Goal: Transaction & Acquisition: Purchase product/service

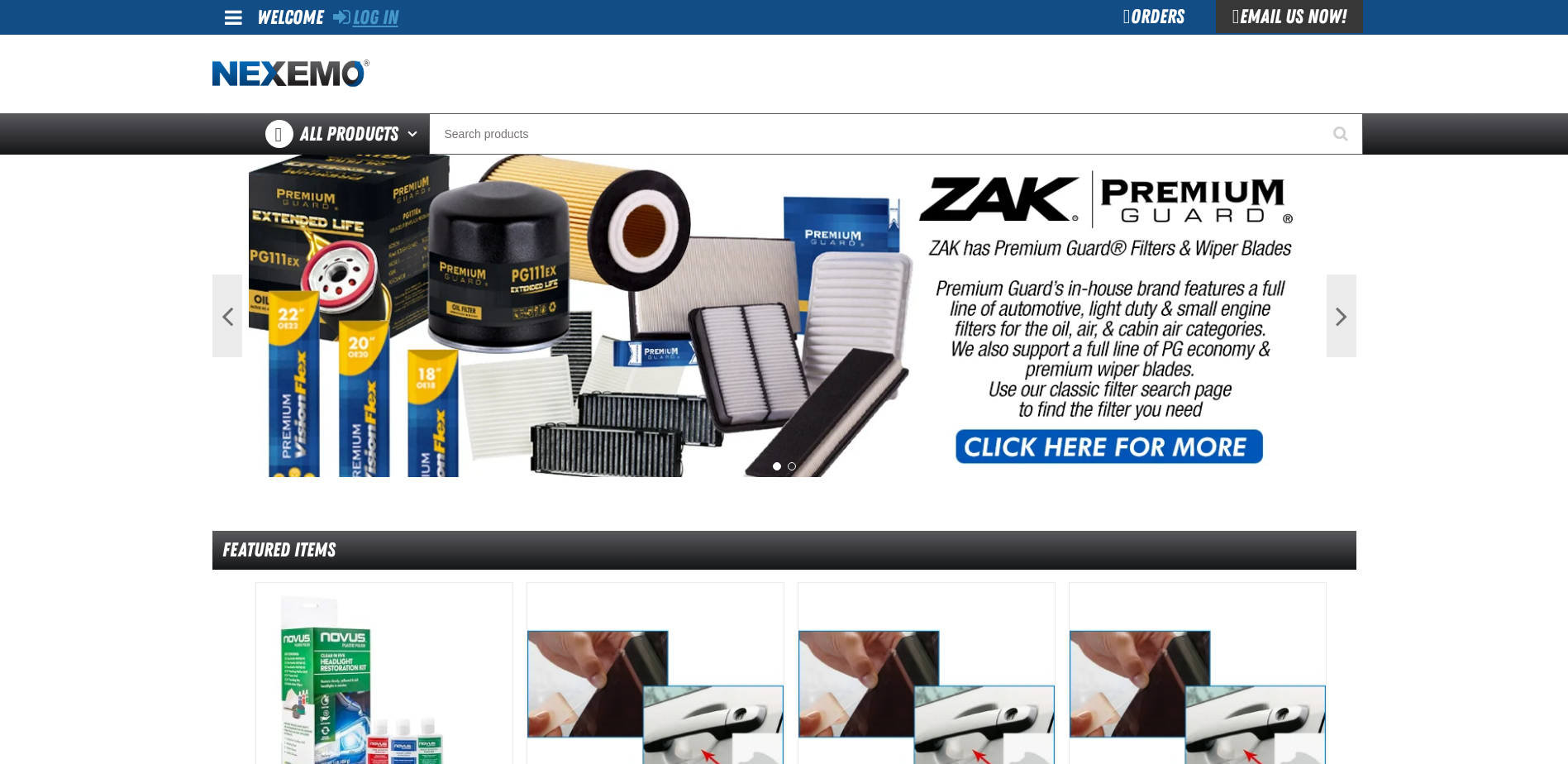
click at [381, 22] on link "Log In" at bounding box center [366, 17] width 65 height 23
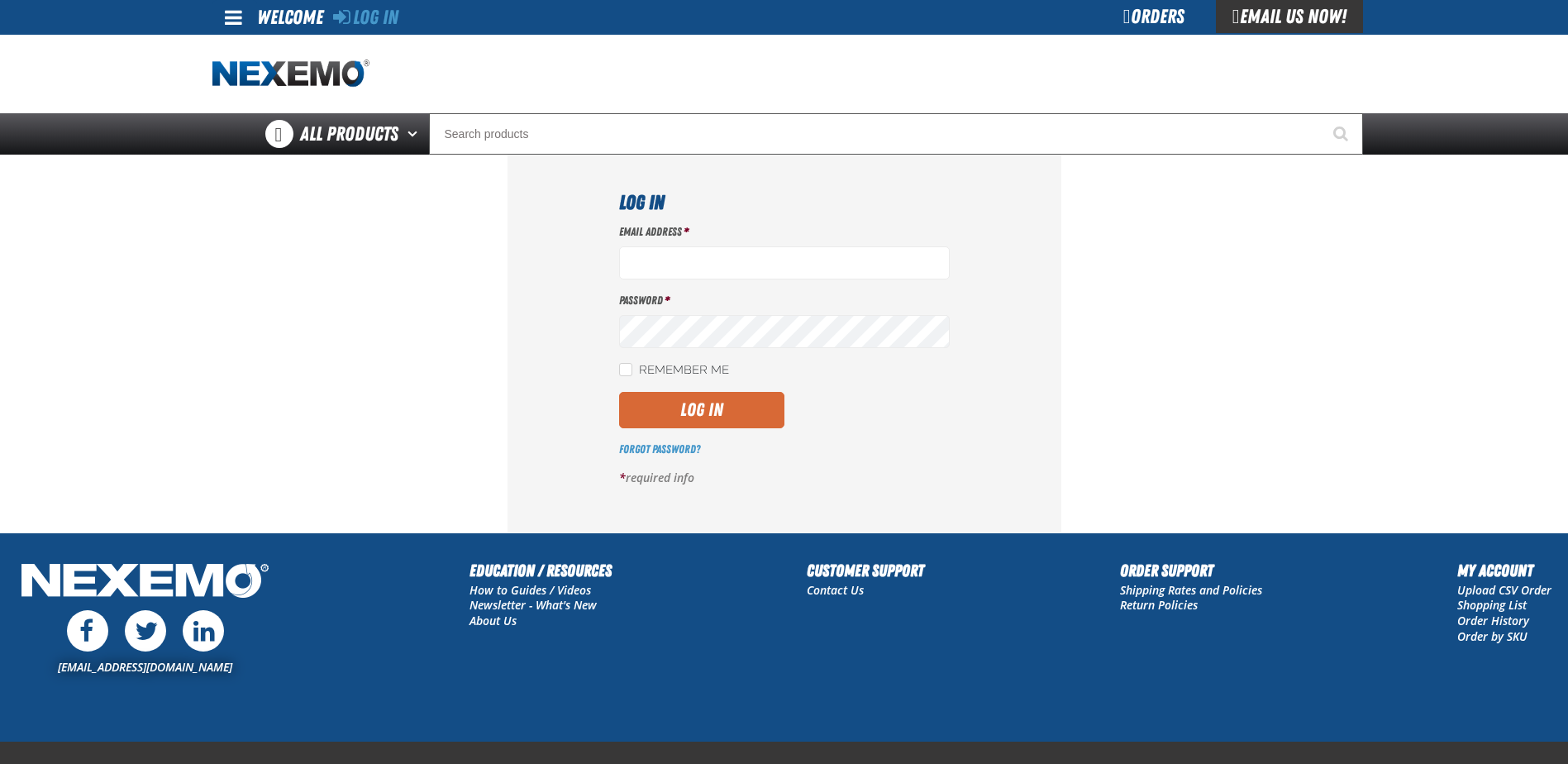
type input "bleaich@vtaig.com"
click at [707, 410] on button "Log In" at bounding box center [702, 410] width 165 height 36
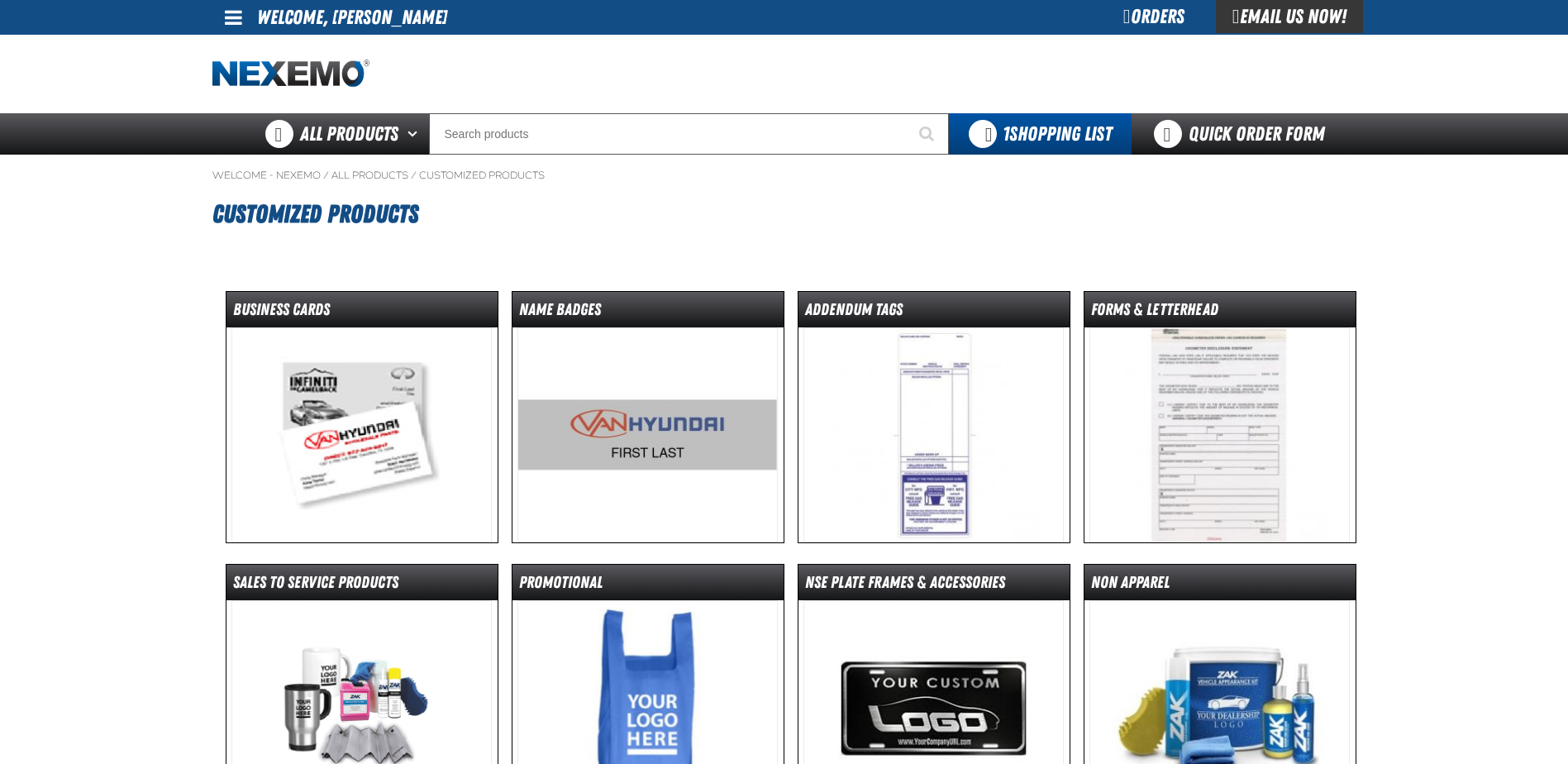
click at [298, 308] on dt "Business Cards" at bounding box center [361, 313] width 271 height 29
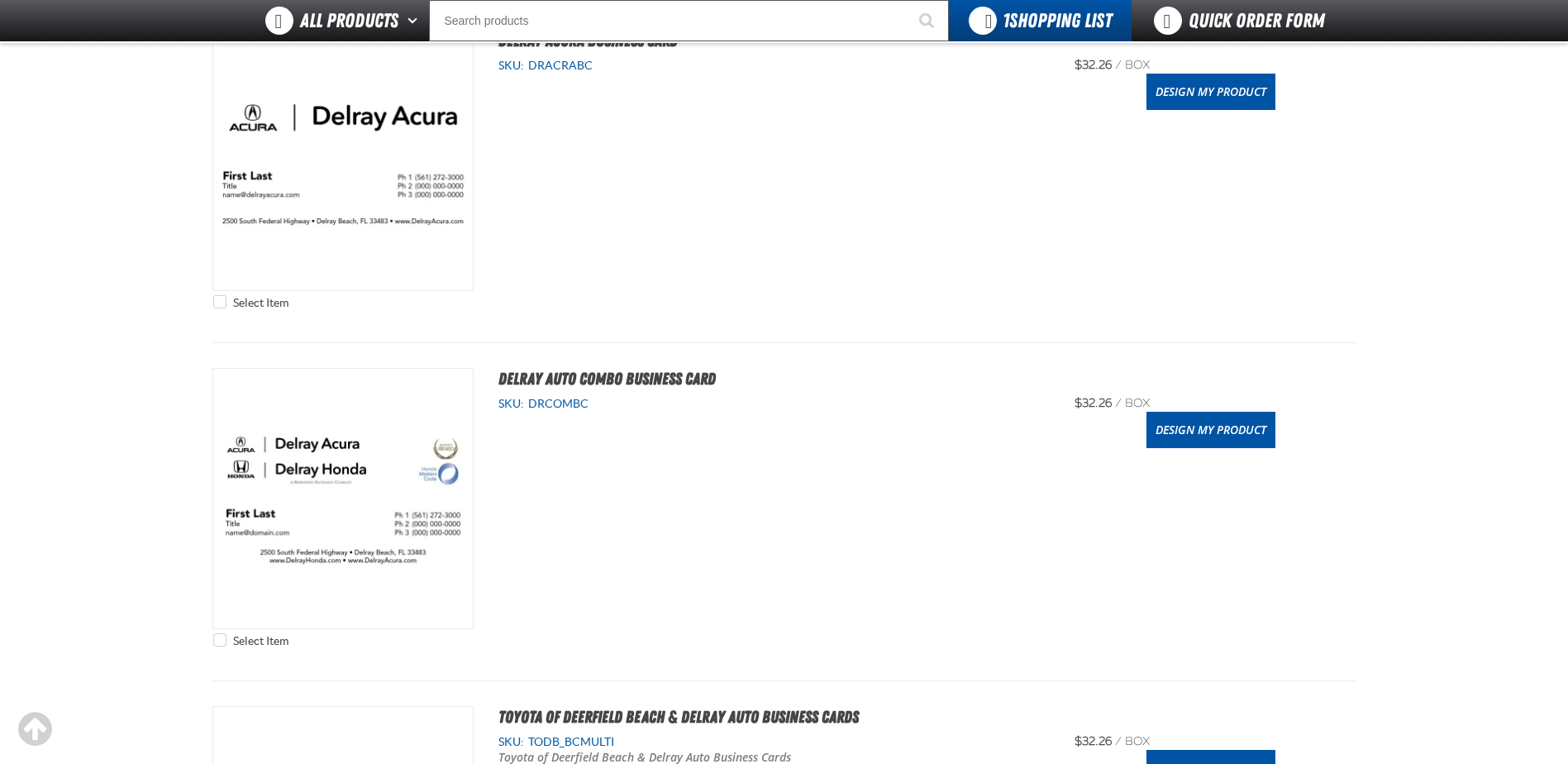
scroll to position [772, 0]
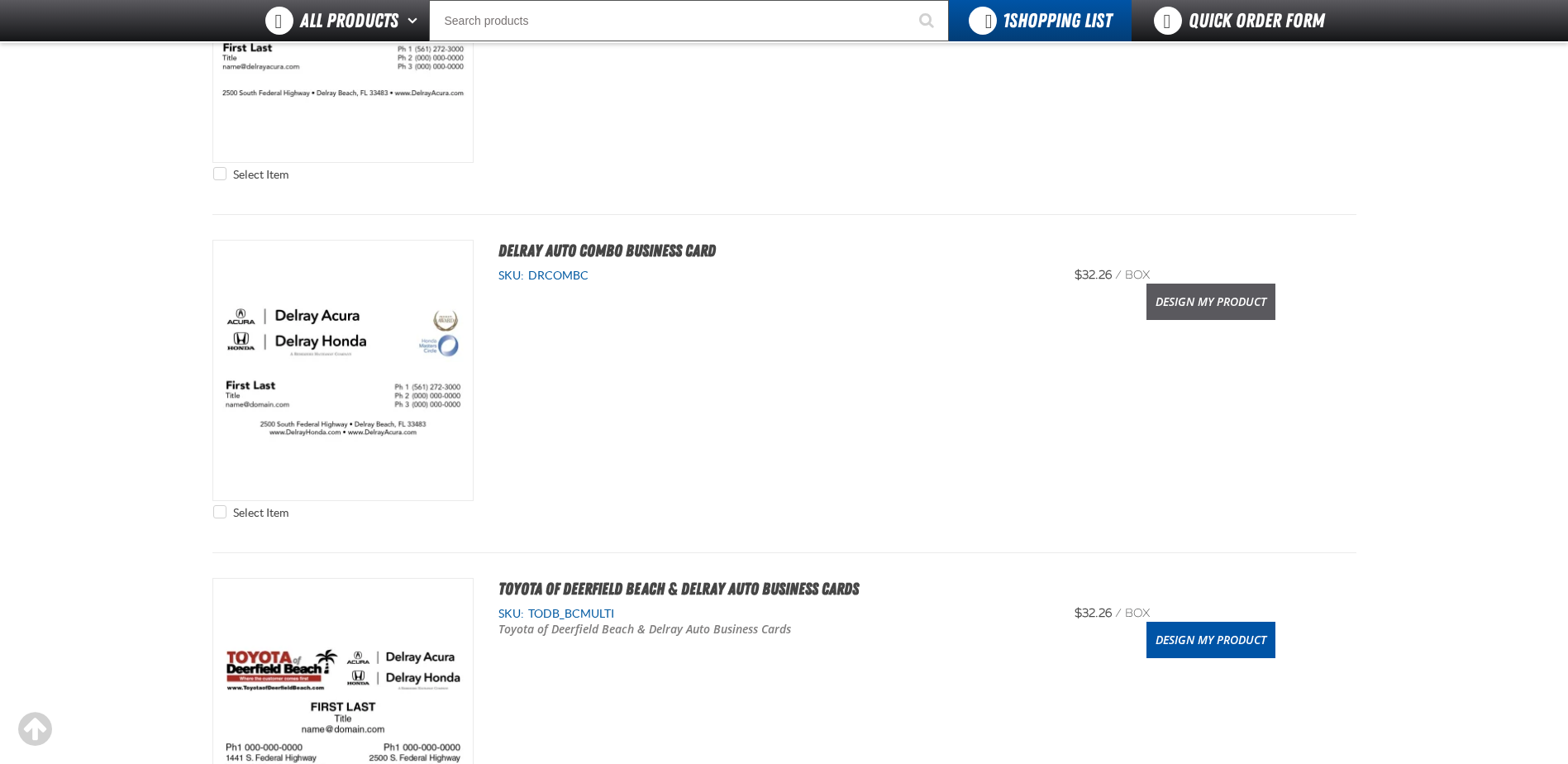
click at [1208, 305] on link "Design My Product" at bounding box center [1211, 302] width 129 height 36
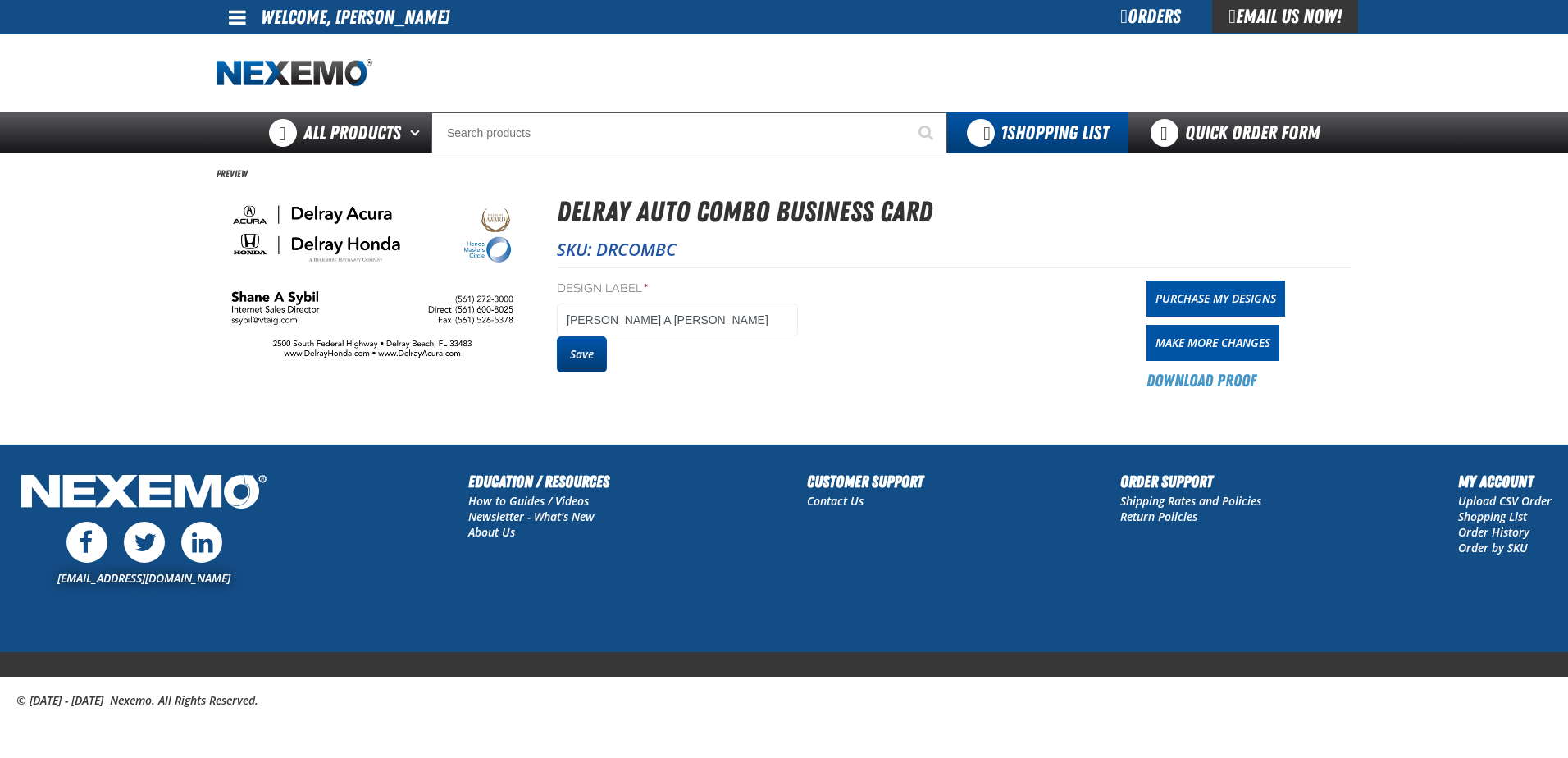
click at [584, 363] on button "Save" at bounding box center [582, 354] width 50 height 36
click at [585, 370] on div "Design Label * [PERSON_NAME] A [PERSON_NAME] Save" at bounding box center [677, 336] width 241 height 112
click at [588, 357] on button "Save" at bounding box center [582, 354] width 50 height 36
click at [1233, 292] on link "Purchase My Designs" at bounding box center [1216, 299] width 138 height 36
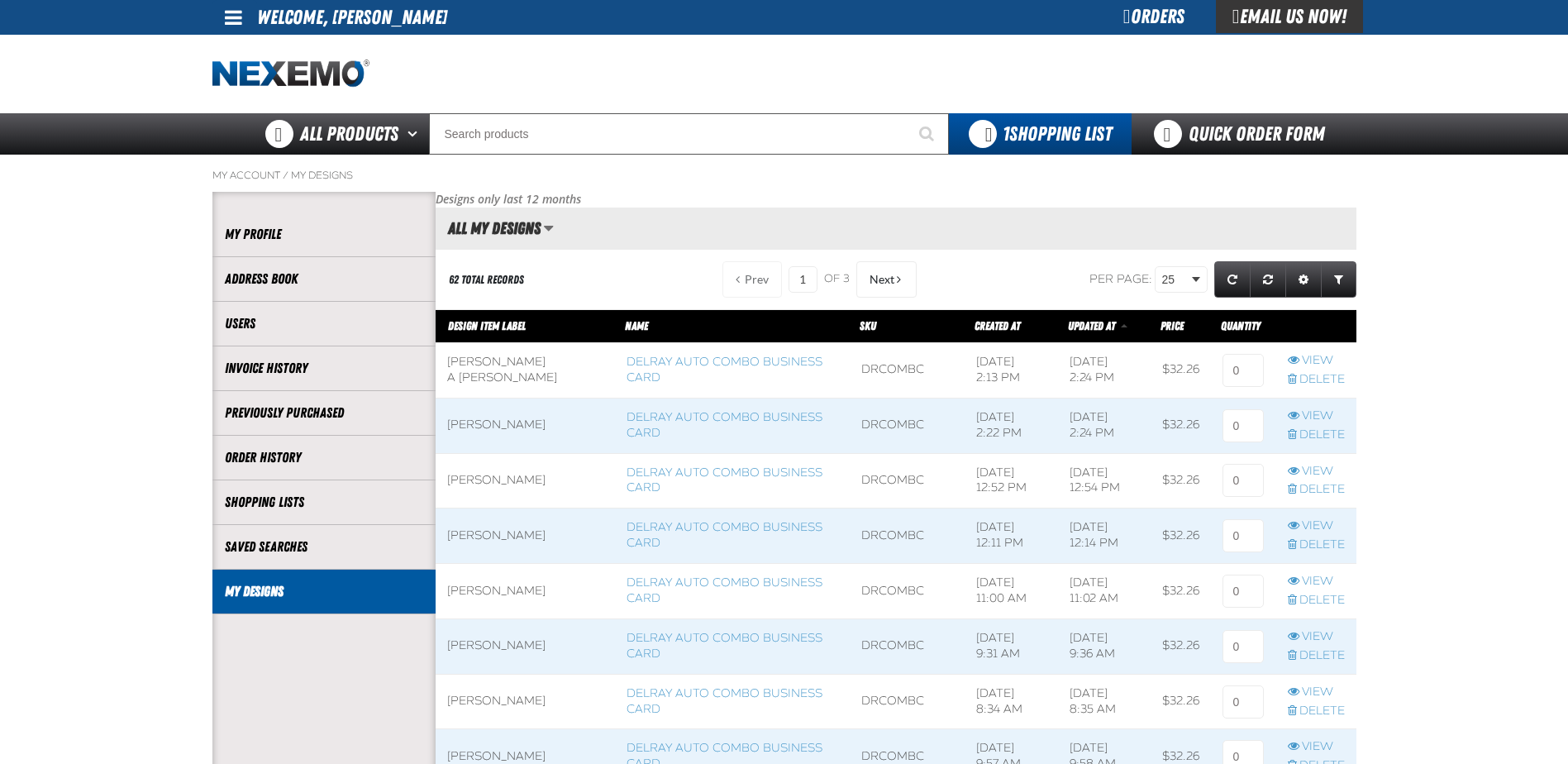
scroll to position [1, 1]
click at [1239, 379] on input at bounding box center [1243, 370] width 41 height 33
type input "1"
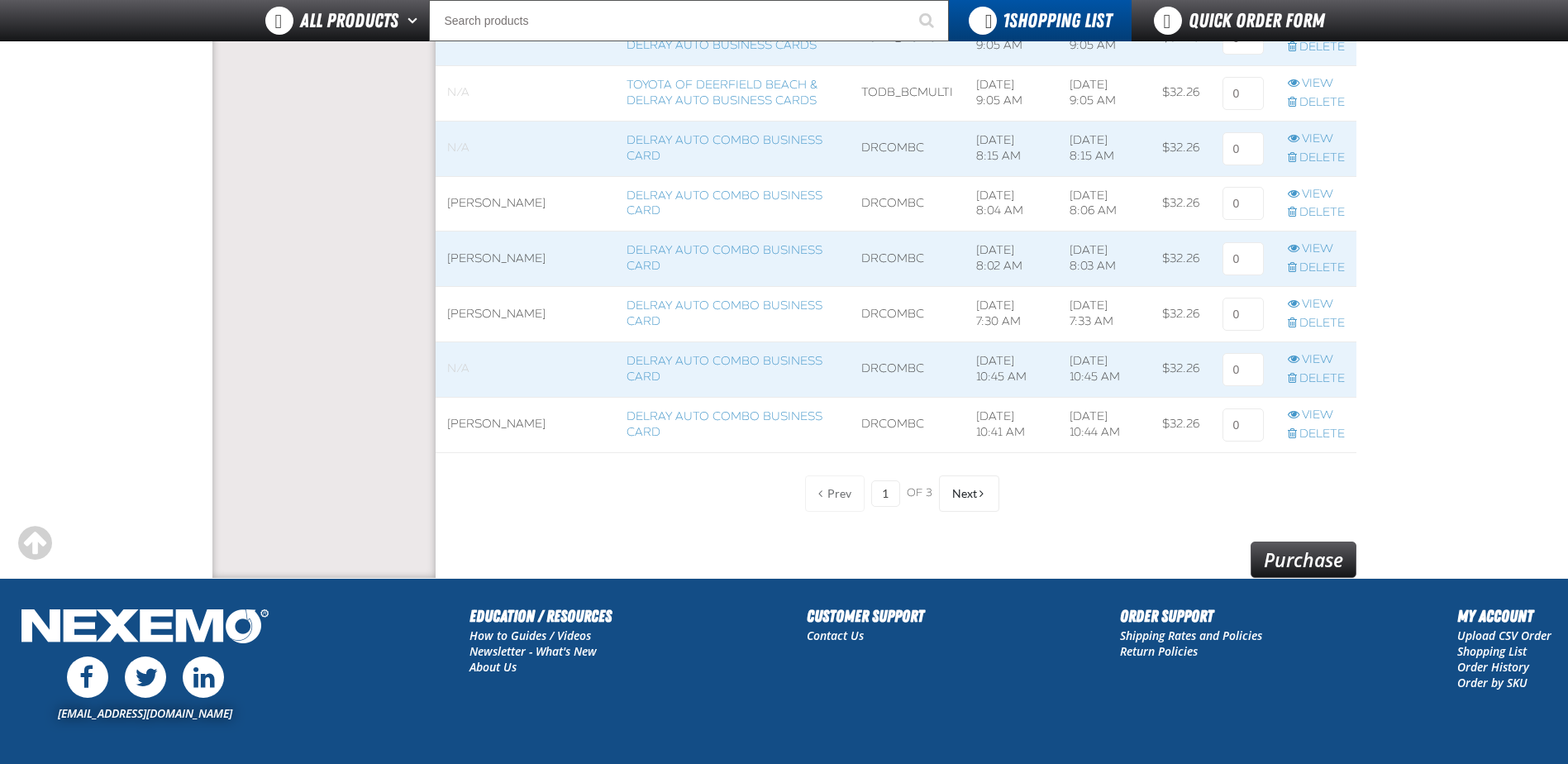
scroll to position [1350, 0]
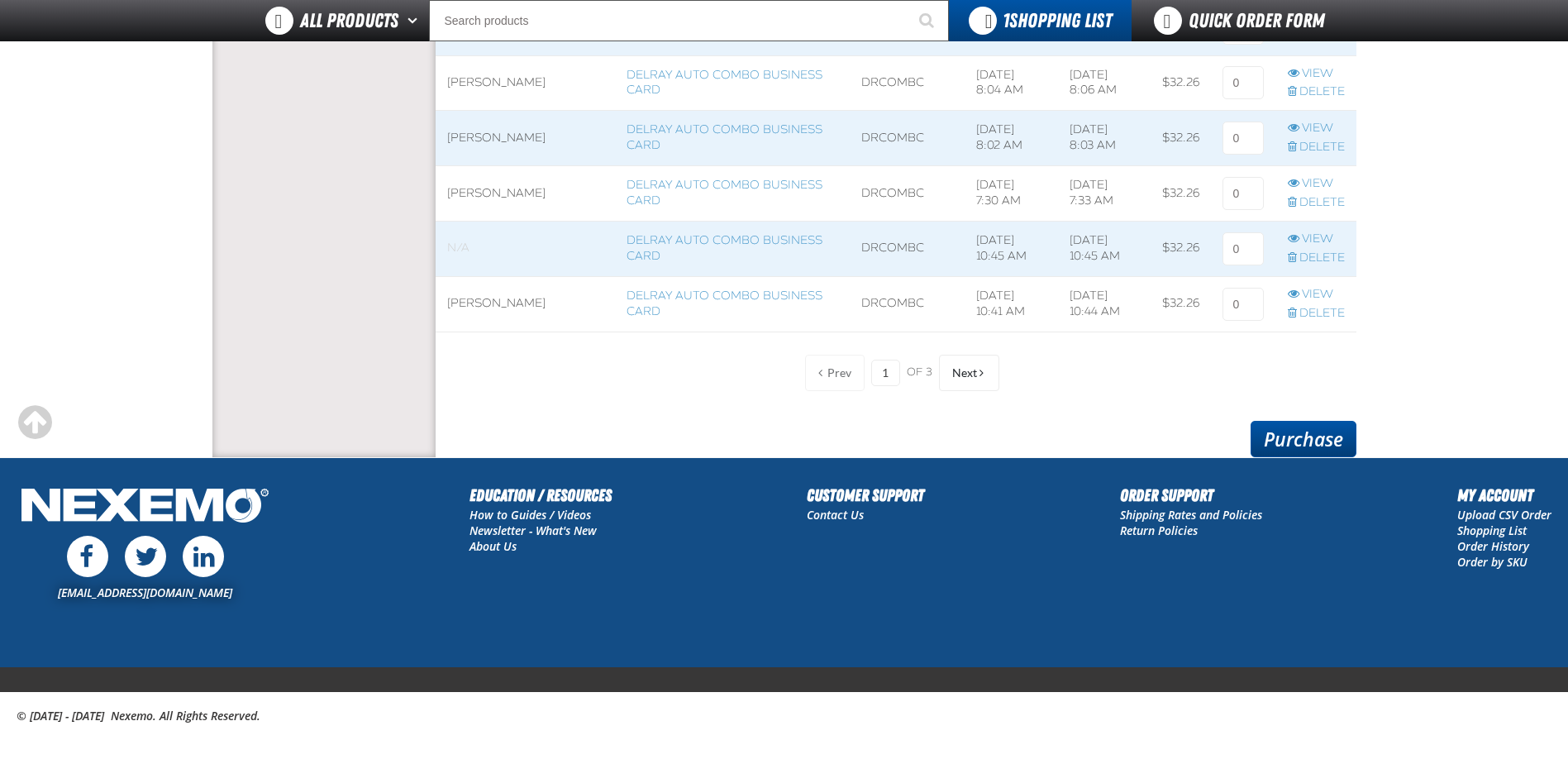
click at [1307, 448] on link "Purchase" at bounding box center [1303, 439] width 106 height 36
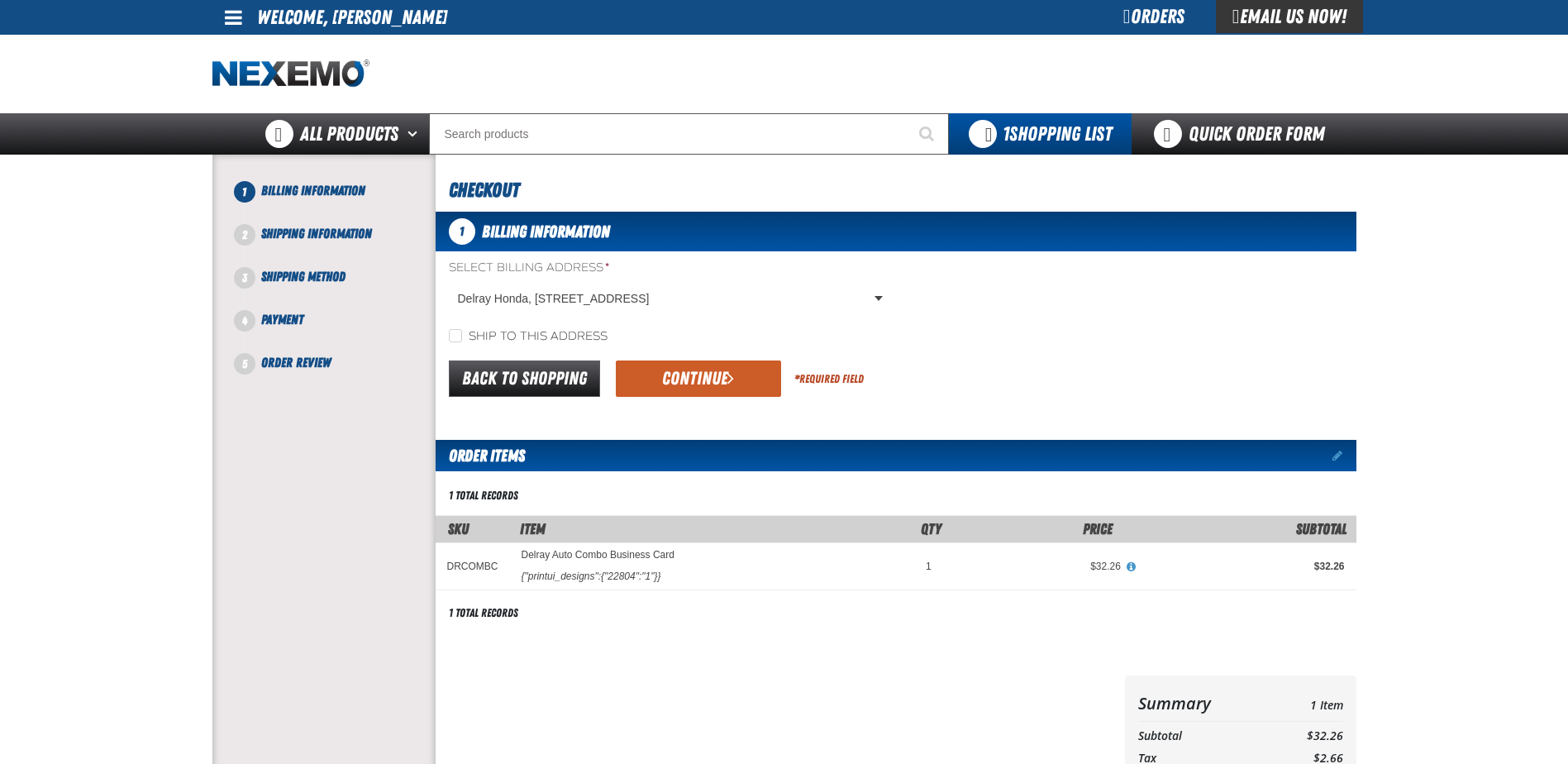
click at [685, 375] on button "Continue" at bounding box center [698, 379] width 165 height 36
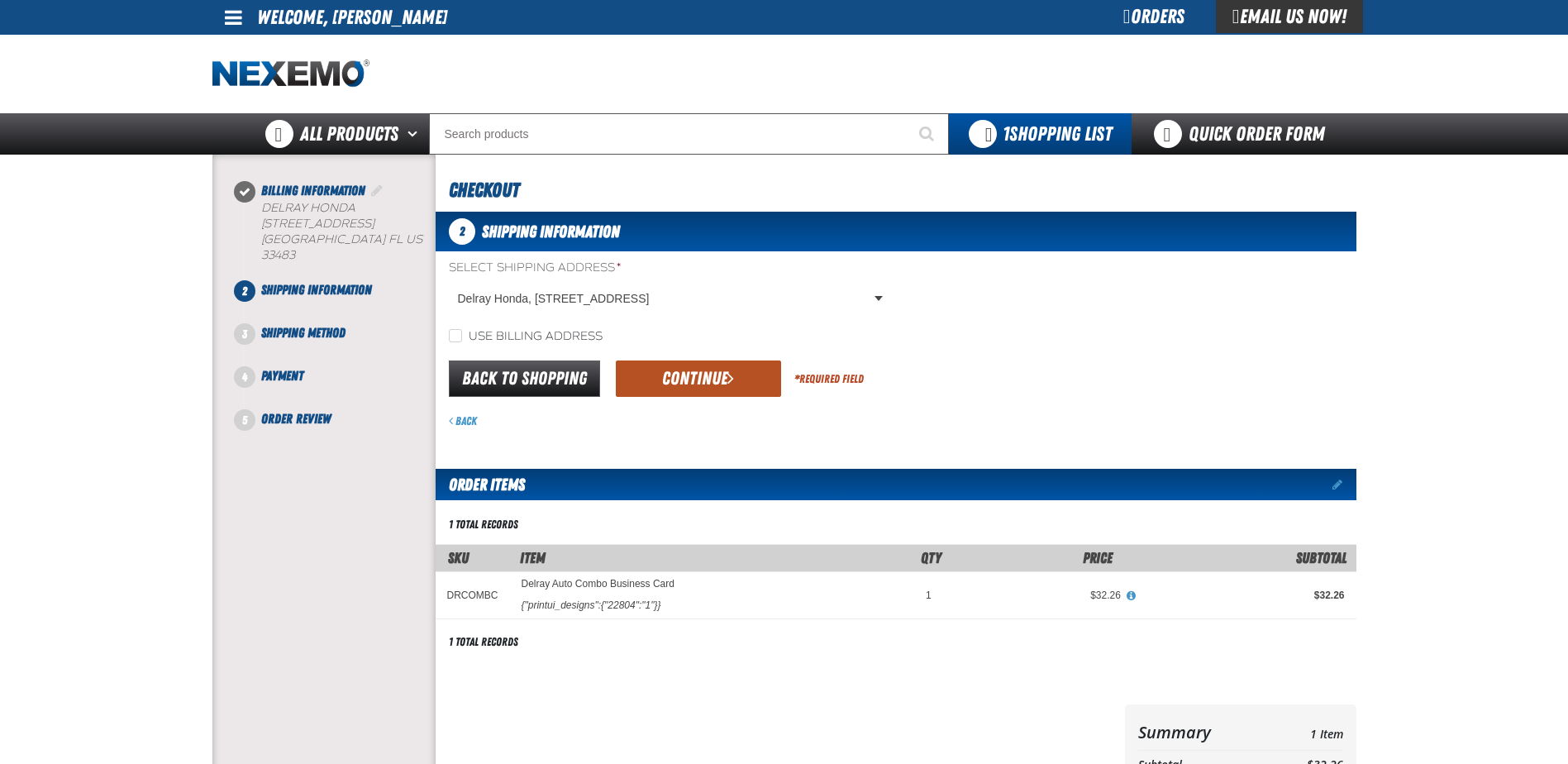
click at [667, 379] on button "Continue" at bounding box center [698, 379] width 165 height 36
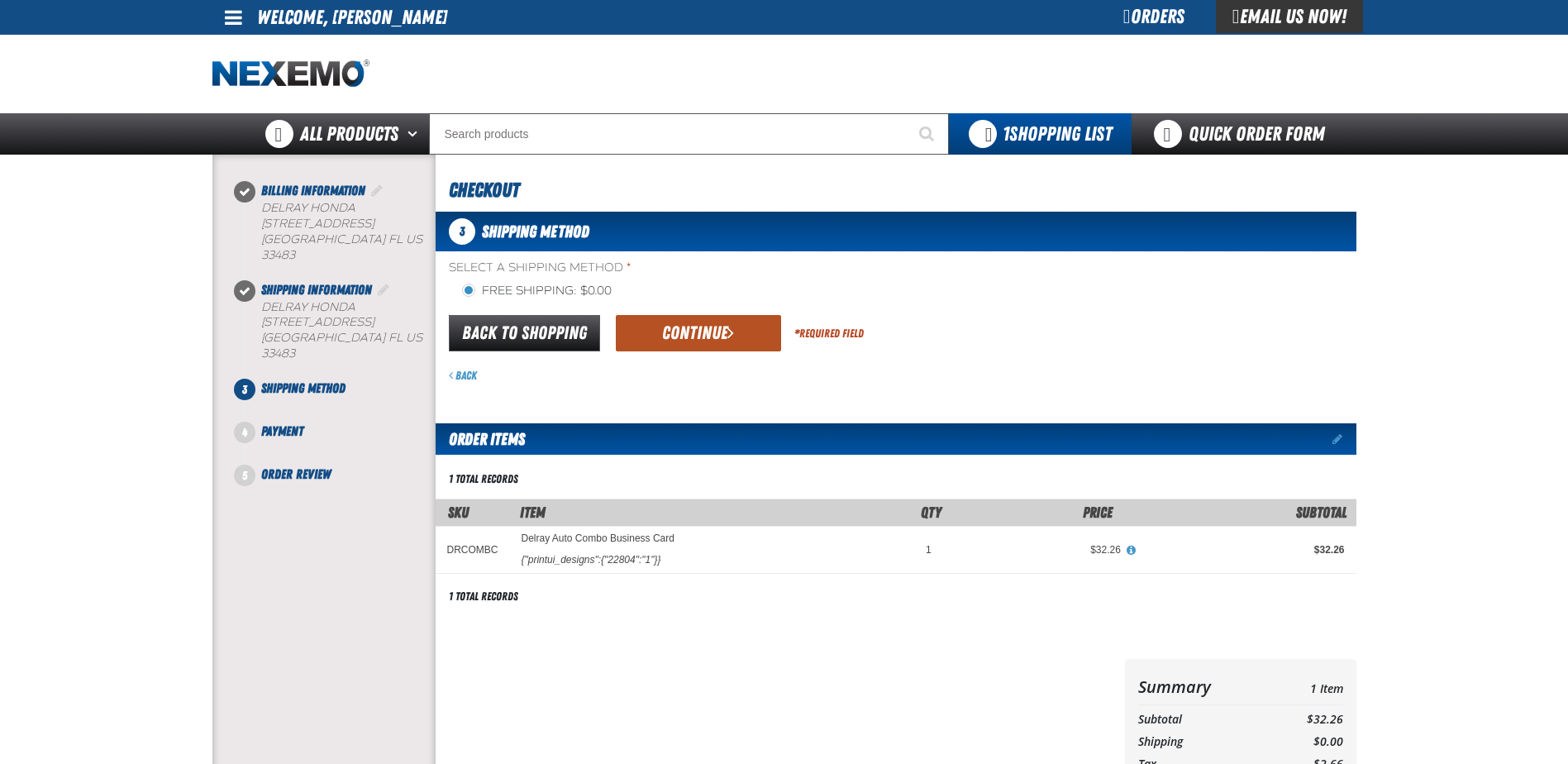
click at [747, 333] on button "Continue" at bounding box center [698, 333] width 165 height 36
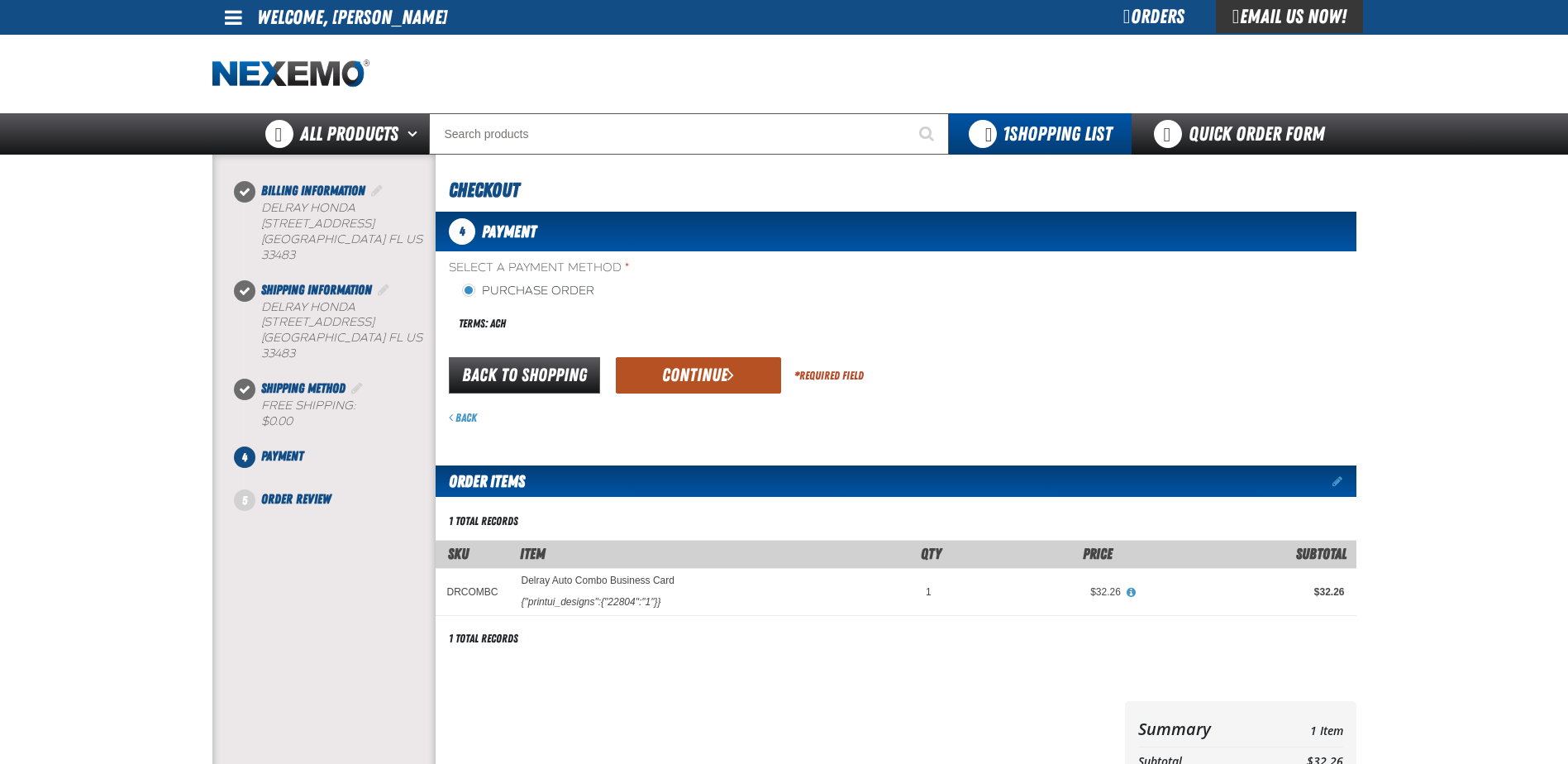
click at [695, 379] on button "Continue" at bounding box center [698, 375] width 165 height 36
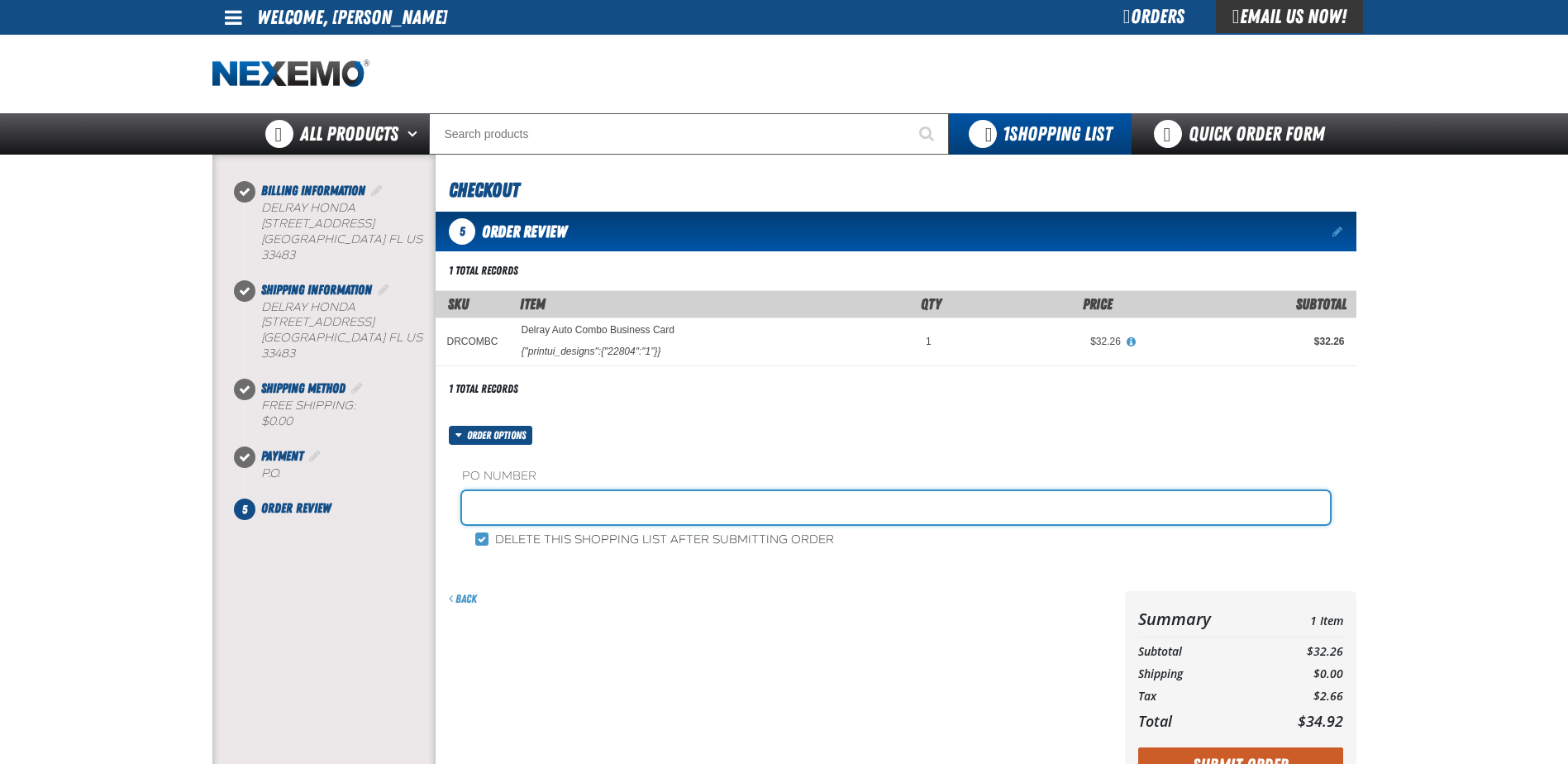
click at [751, 506] on input "text" at bounding box center [895, 508] width 868 height 33
type input "sales"
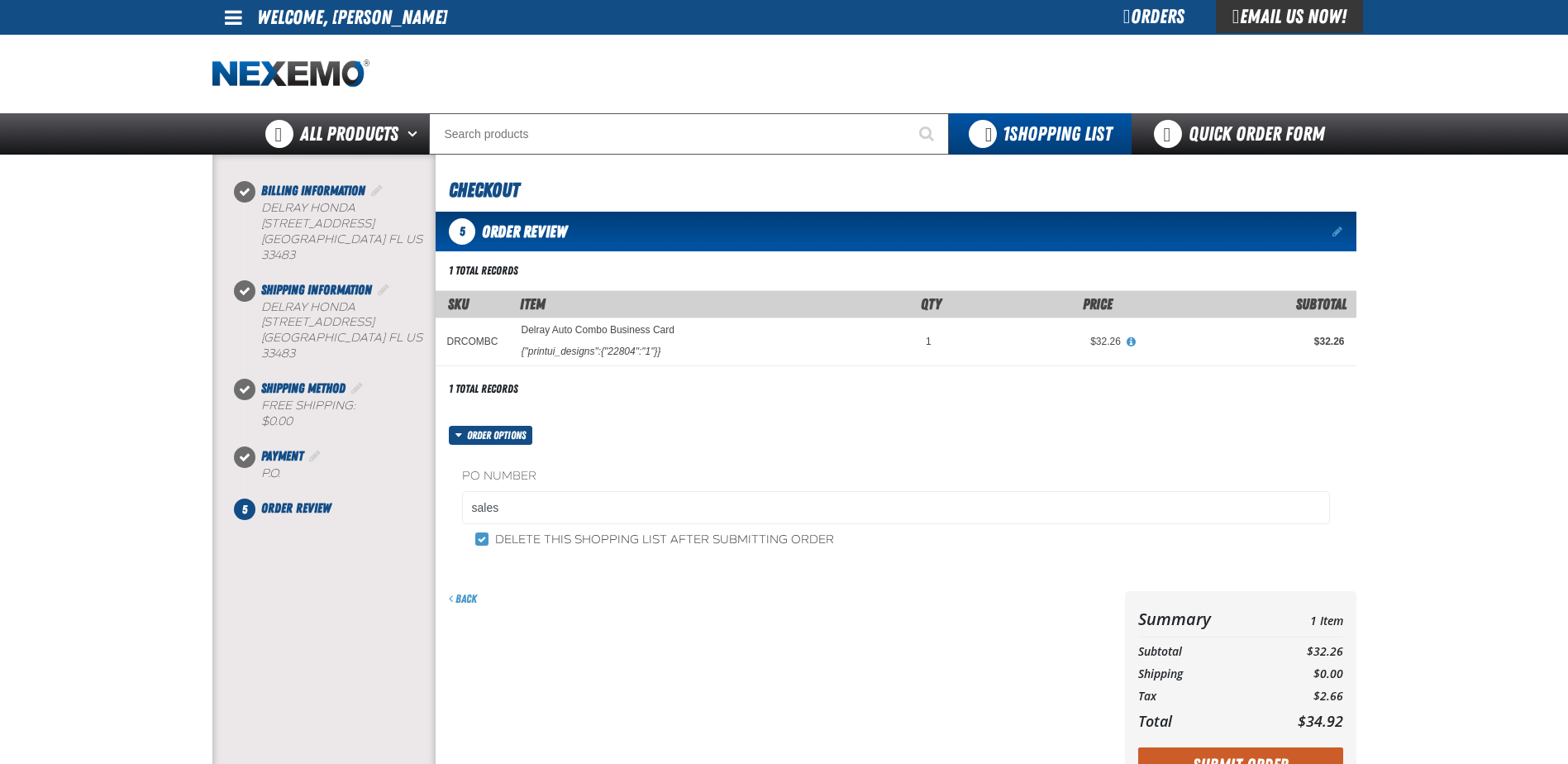
click at [1414, 475] on main at bounding box center [784, 476] width 1568 height 643
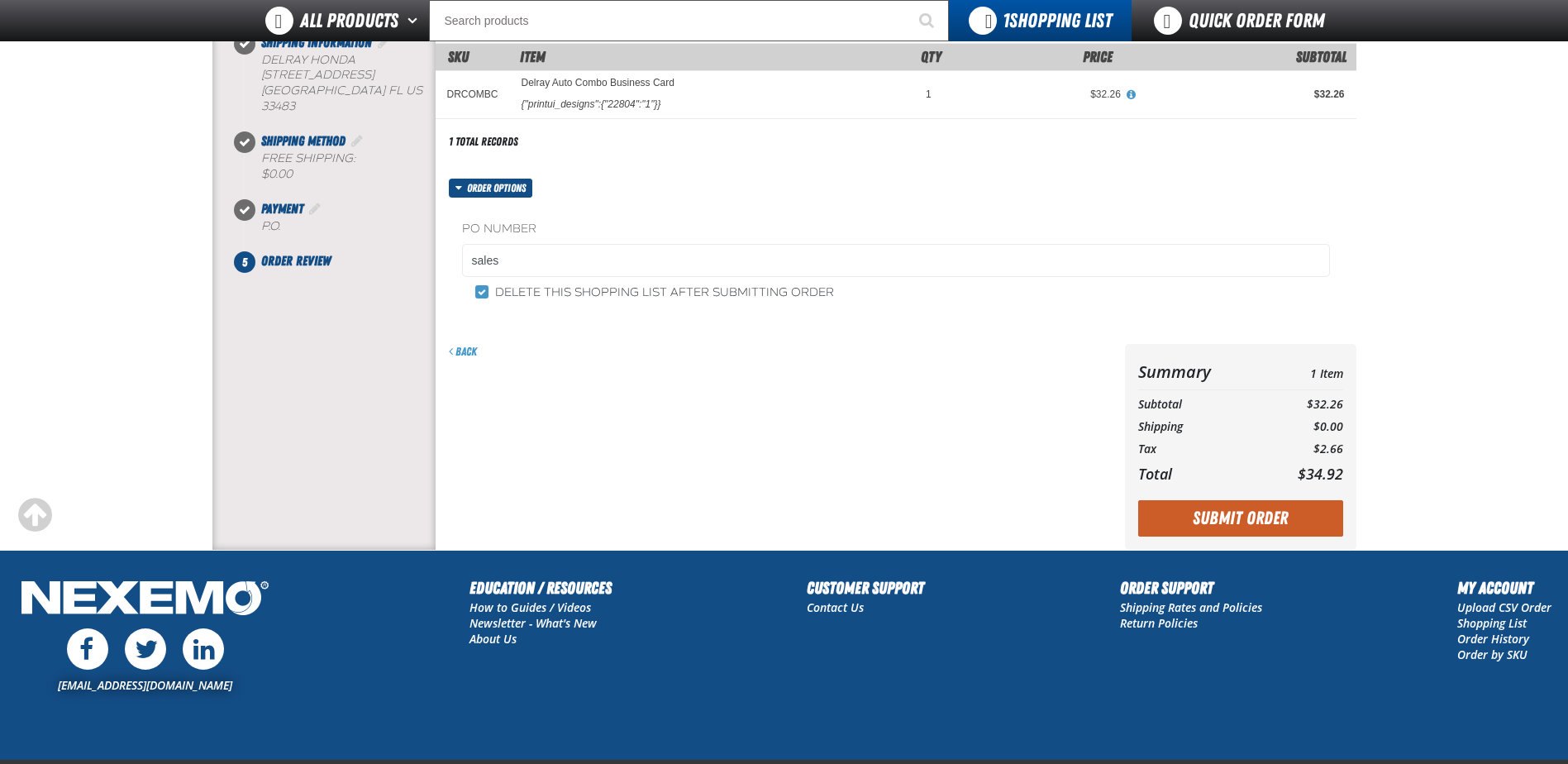
scroll to position [308, 0]
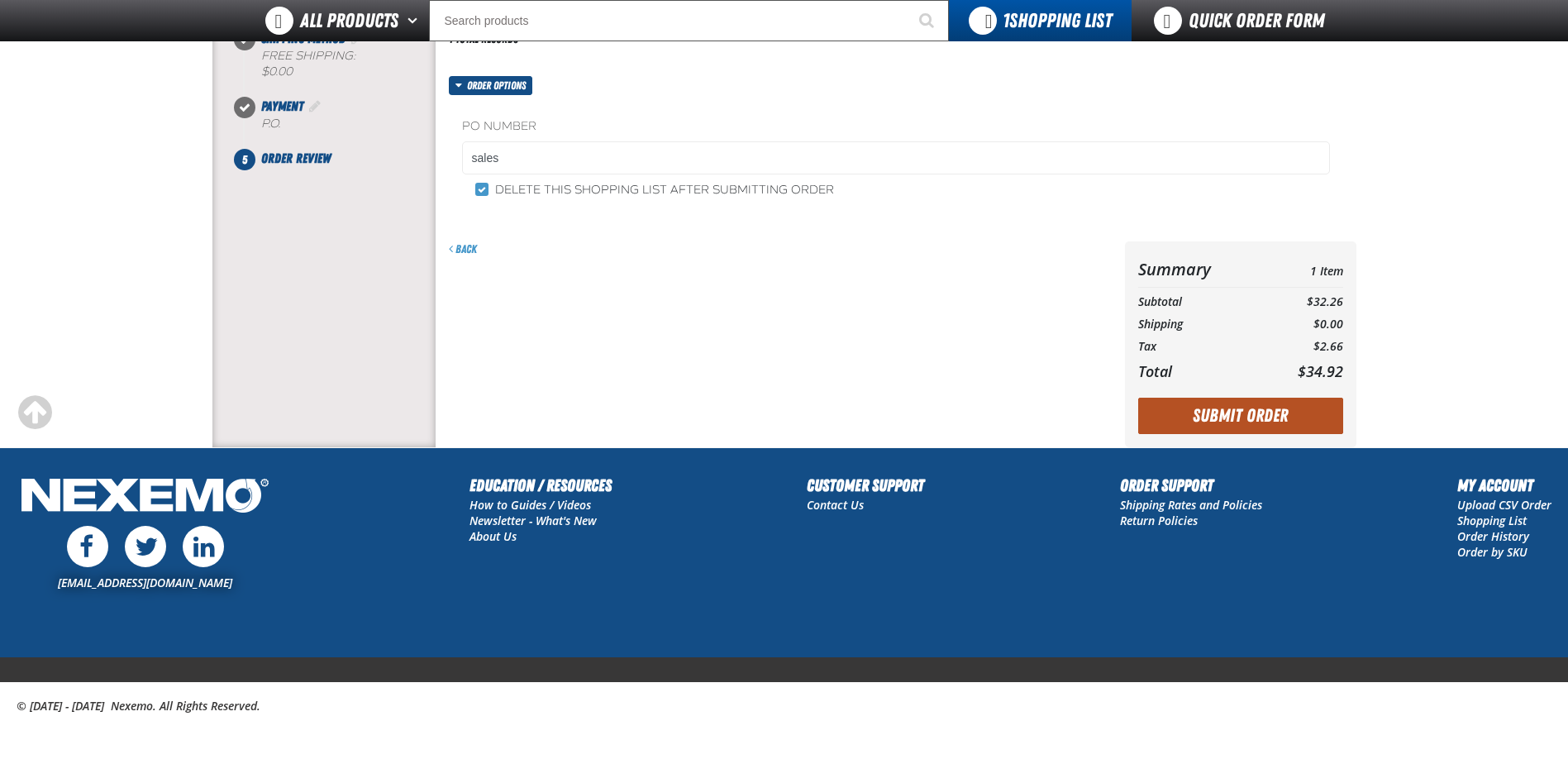
click at [1243, 415] on button "Submit Order" at bounding box center [1240, 416] width 205 height 36
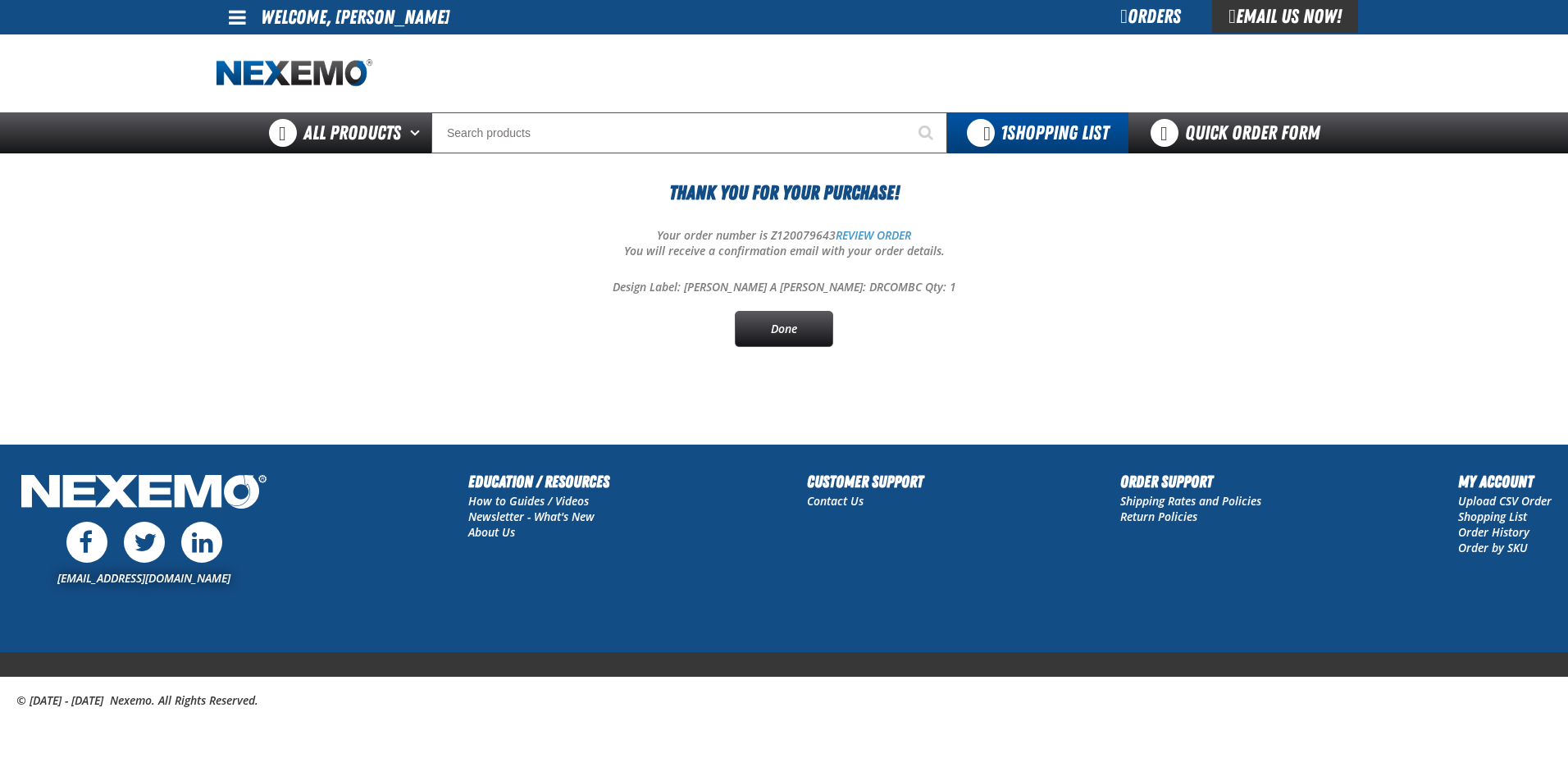
click at [779, 329] on link "Done" at bounding box center [783, 329] width 98 height 36
